Goal: Navigation & Orientation: Find specific page/section

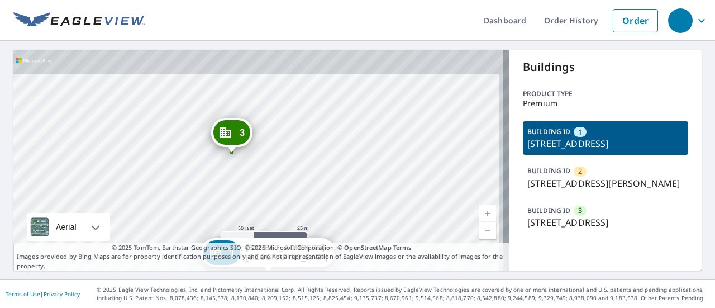
drag, startPoint x: 225, startPoint y: 125, endPoint x: 192, endPoint y: 246, distance: 125.4
click at [192, 246] on div "2 [STREET_ADDRESS][GEOGRAPHIC_DATA][PERSON_NAME][STREET_ADDRESS][STREET_ADDRESS]" at bounding box center [261, 160] width 496 height 221
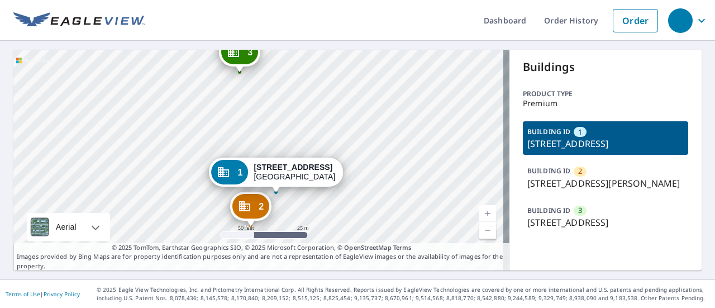
drag, startPoint x: 294, startPoint y: 169, endPoint x: 302, endPoint y: 88, distance: 81.9
click at [302, 88] on div "2 [STREET_ADDRESS][GEOGRAPHIC_DATA][PERSON_NAME][STREET_ADDRESS][STREET_ADDRESS]" at bounding box center [261, 160] width 496 height 221
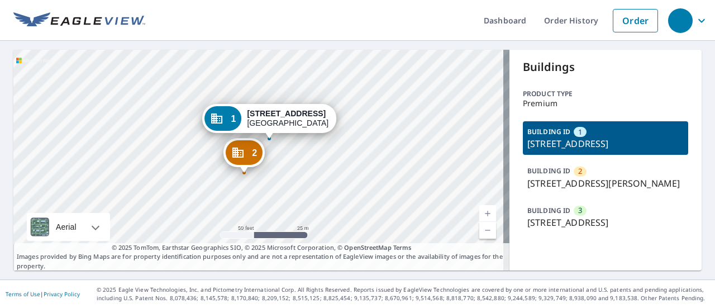
drag, startPoint x: 328, startPoint y: 154, endPoint x: 322, endPoint y: 101, distance: 53.5
click at [322, 101] on div "2 [STREET_ADDRESS][GEOGRAPHIC_DATA][PERSON_NAME][STREET_ADDRESS][STREET_ADDRESS]" at bounding box center [261, 160] width 496 height 221
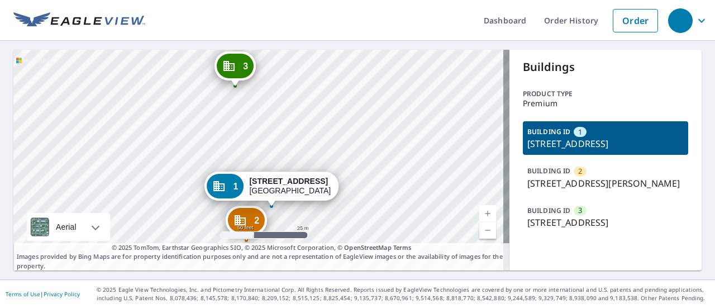
drag, startPoint x: 326, startPoint y: 149, endPoint x: 328, endPoint y: 216, distance: 67.1
click at [328, 216] on div "2 [STREET_ADDRESS][GEOGRAPHIC_DATA][PERSON_NAME][STREET_ADDRESS][STREET_ADDRESS]" at bounding box center [261, 160] width 496 height 221
